Goal: Check status

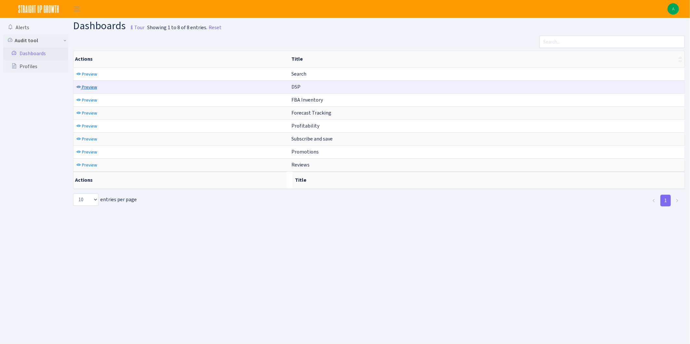
click at [85, 87] on span "Preview" at bounding box center [89, 87] width 15 height 6
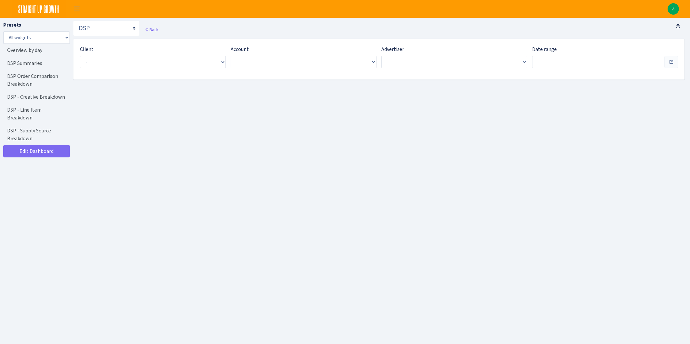
type input "[DATE] - [DATE]"
click at [203, 75] on div "Client - Good Idea, Inc. <span class="badge badge-success">Current</span><span …" at bounding box center [375, 59] width 605 height 41
click at [196, 67] on span "Select an entry" at bounding box center [152, 62] width 144 height 12
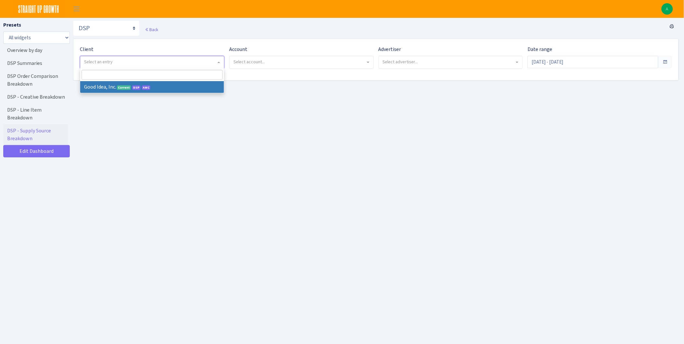
select select "200"
select select
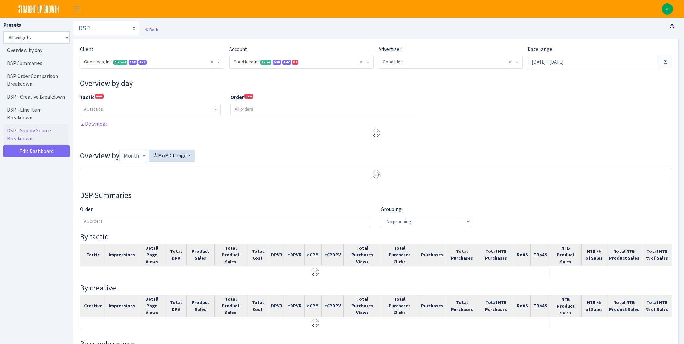
select select "2070955144202371"
select select "583876565419656403"
select select
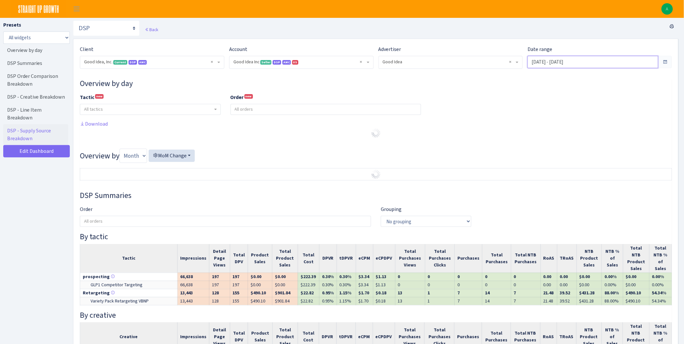
click at [559, 59] on input "[DATE] - [DATE]" at bounding box center [593, 62] width 131 height 12
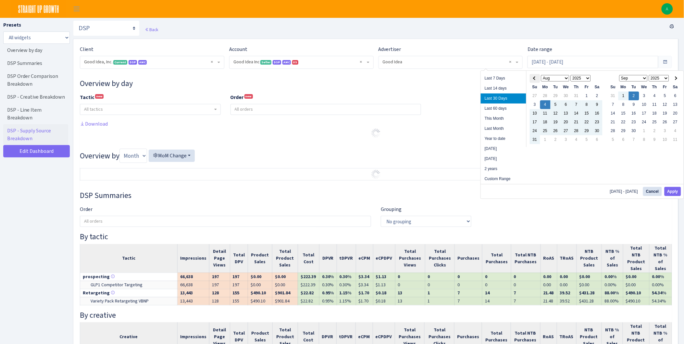
click at [533, 80] on th at bounding box center [535, 78] width 10 height 9
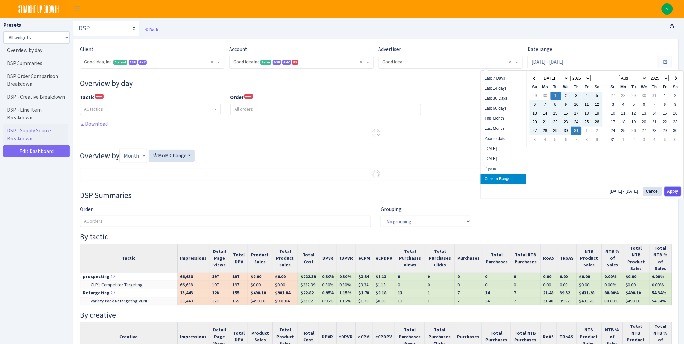
click at [671, 189] on button "Apply" at bounding box center [673, 191] width 17 height 9
type input "[DATE] - [DATE]"
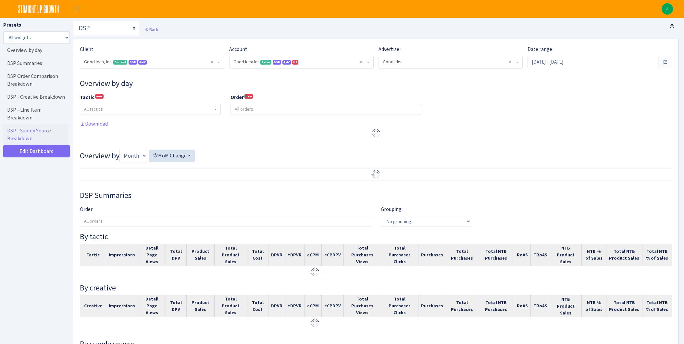
select select "2070955144202371"
select select "583876565419656403"
select select
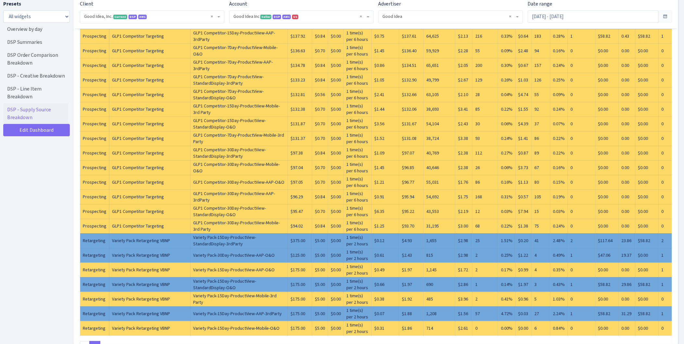
scroll to position [1623, 0]
